Goal: Task Accomplishment & Management: Manage account settings

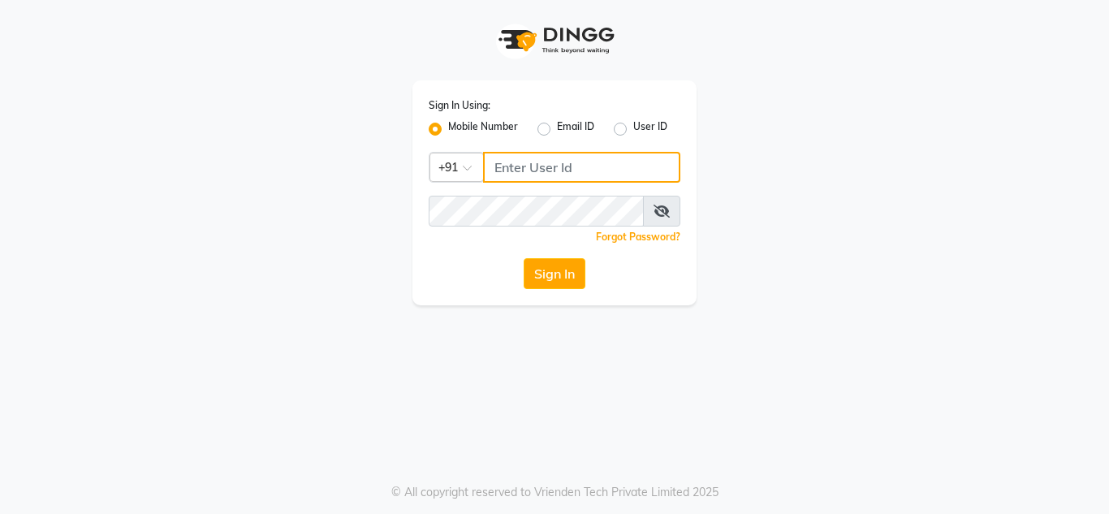
type input "8177867332"
click at [633, 134] on label "User ID" at bounding box center [650, 128] width 34 height 19
click at [633, 130] on input "User ID" at bounding box center [638, 124] width 11 height 11
radio input "true"
radio input "false"
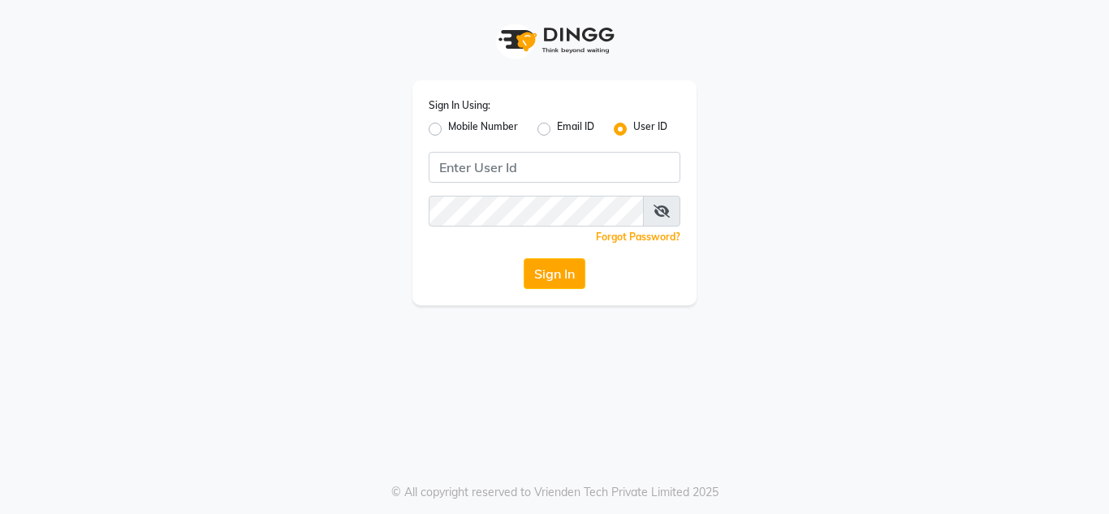
click at [448, 134] on label "Mobile Number" at bounding box center [483, 128] width 70 height 19
click at [448, 130] on input "Mobile Number" at bounding box center [453, 124] width 11 height 11
radio input "true"
radio input "false"
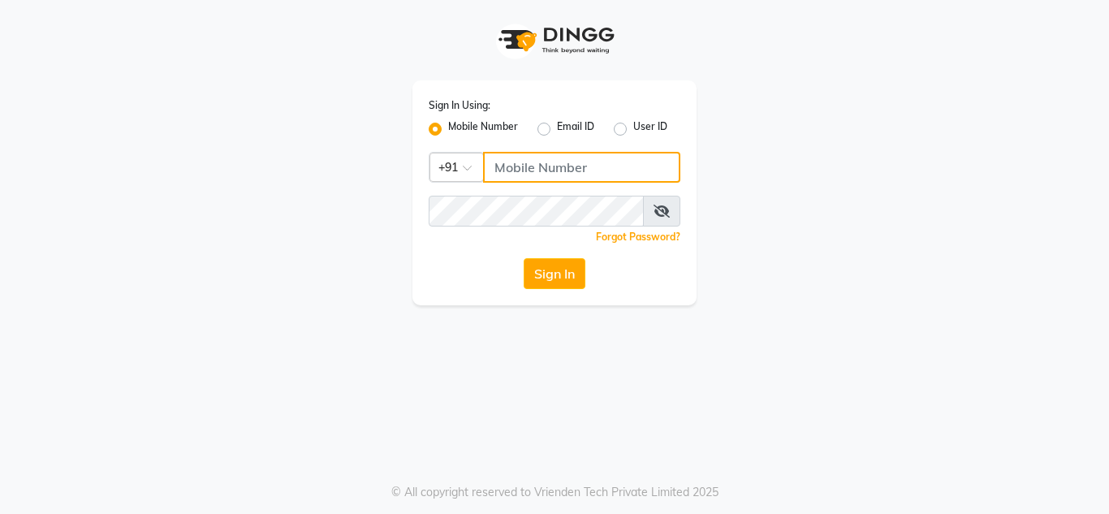
click at [549, 168] on input "Username" at bounding box center [581, 167] width 197 height 31
type input "8177867332"
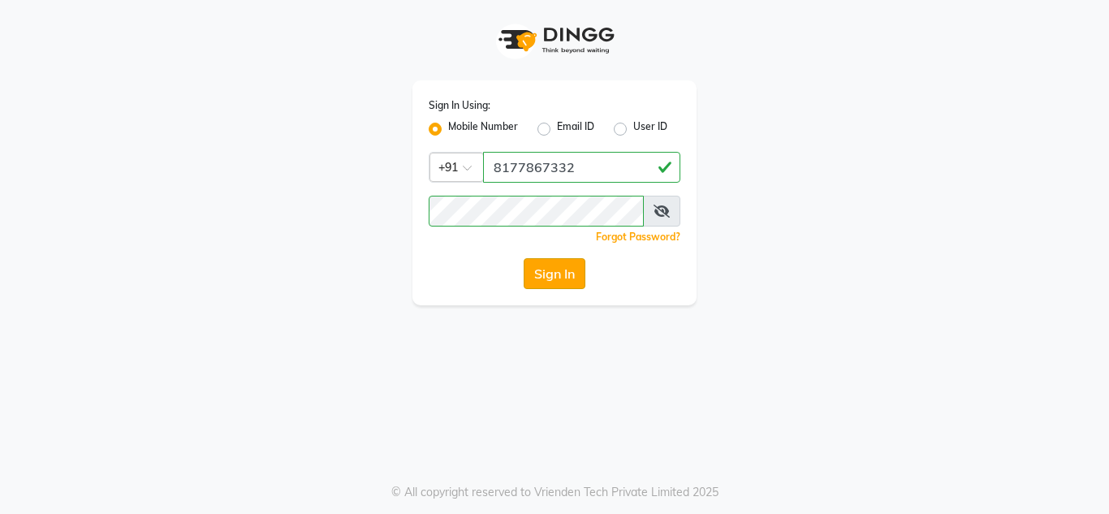
click at [566, 277] on button "Sign In" at bounding box center [554, 273] width 62 height 31
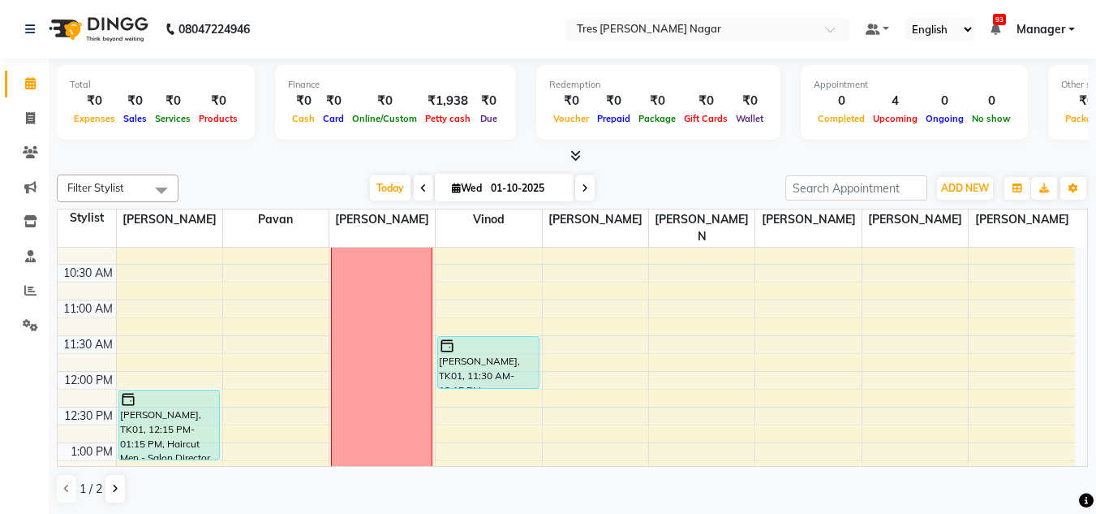
scroll to position [124, 0]
